Goal: Transaction & Acquisition: Download file/media

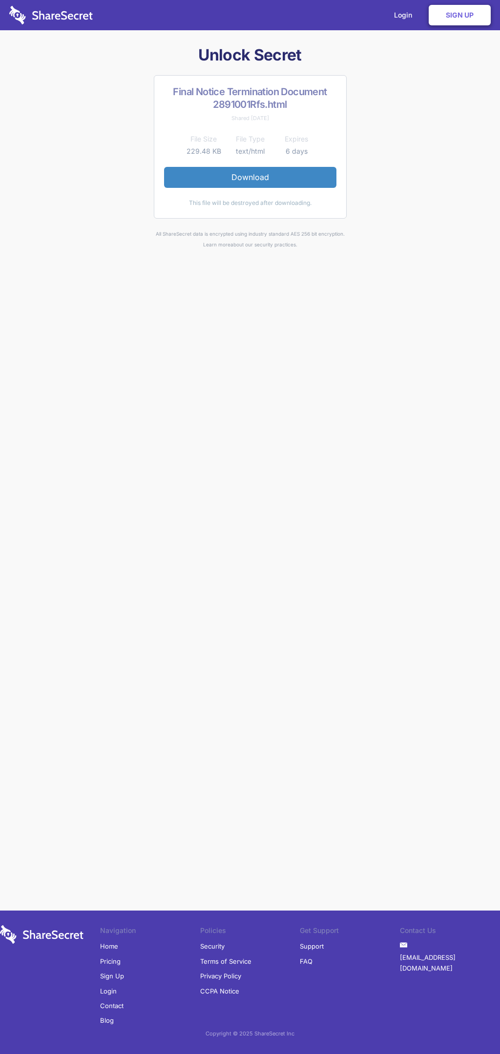
click at [250, 177] on link "Download" at bounding box center [250, 177] width 172 height 20
